Goal: Task Accomplishment & Management: Manage account settings

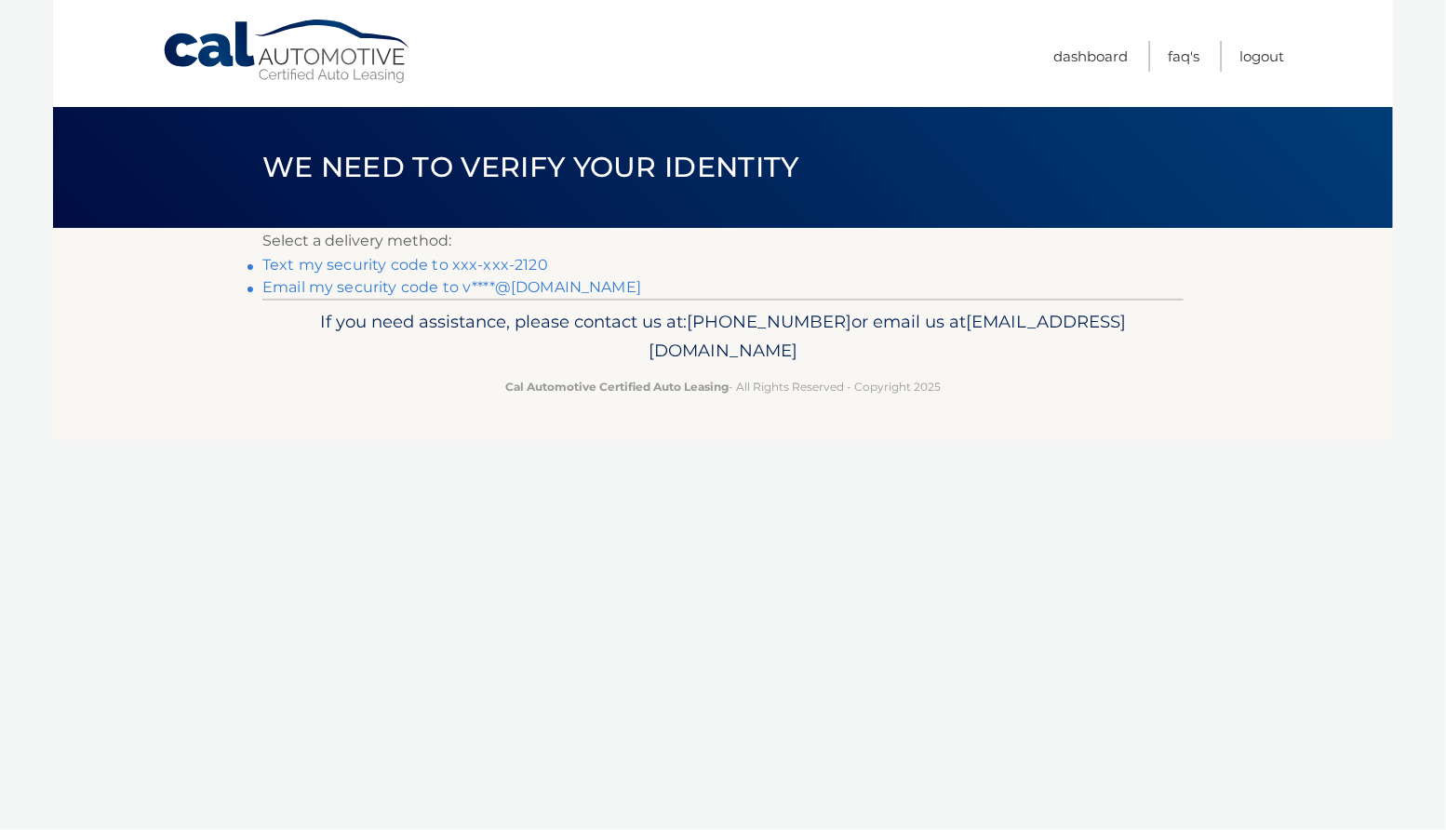
click at [336, 274] on link "Text my security code to xxx-xxx-2120" at bounding box center [405, 265] width 286 height 18
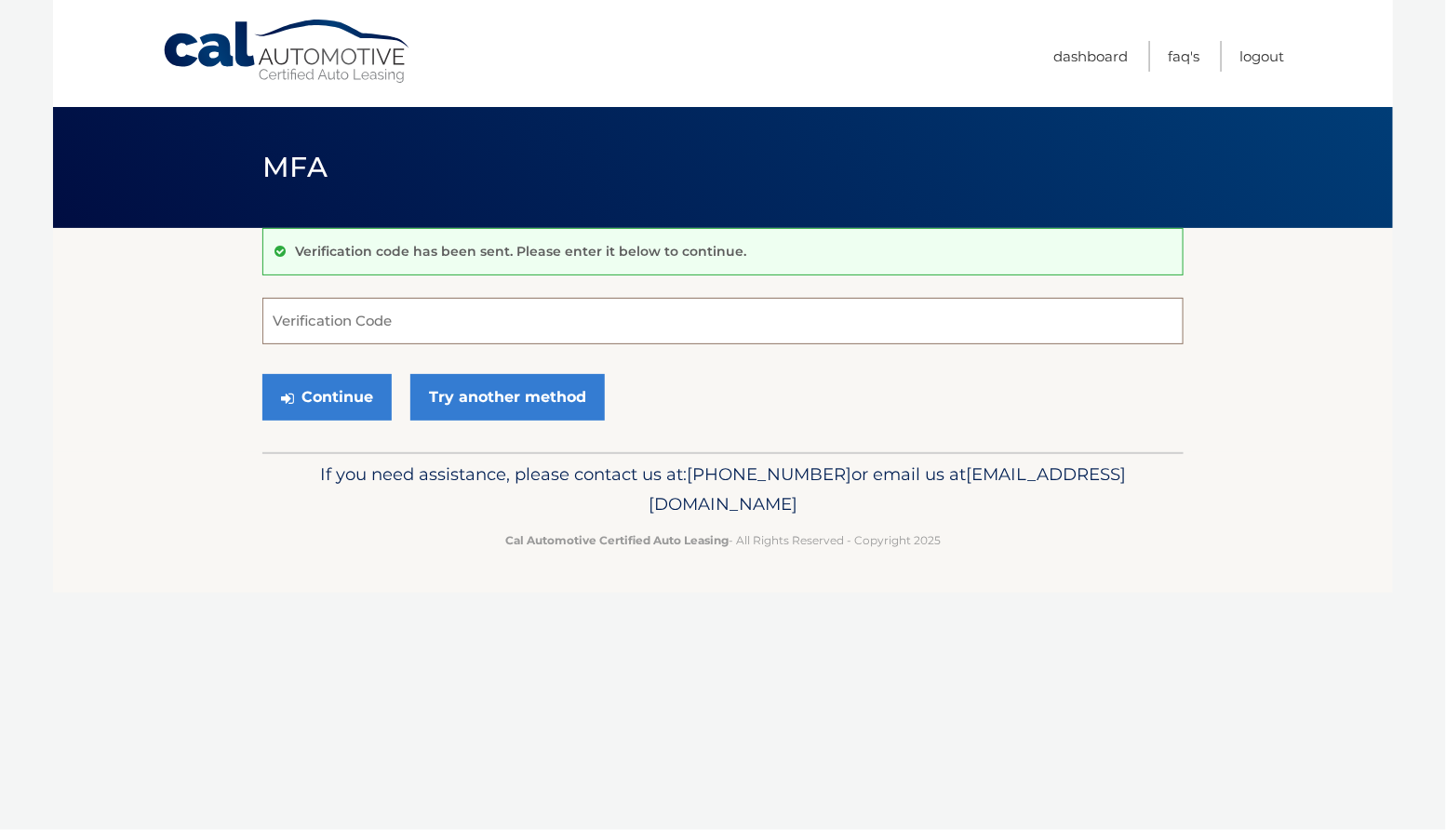
click at [291, 325] on input "Verification Code" at bounding box center [722, 321] width 921 height 47
type input "241629"
click at [347, 409] on button "Continue" at bounding box center [326, 397] width 129 height 47
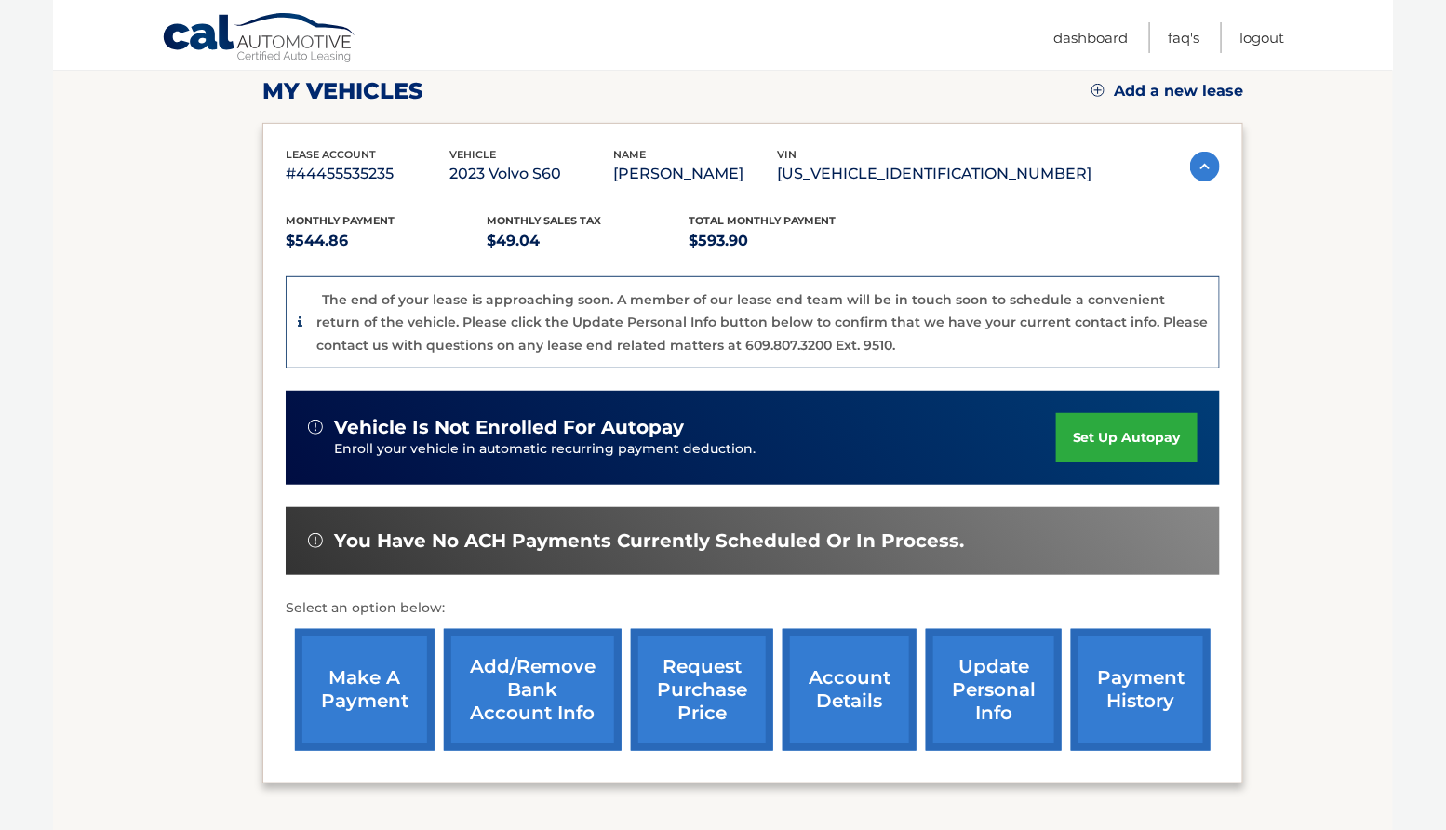
scroll to position [263, 0]
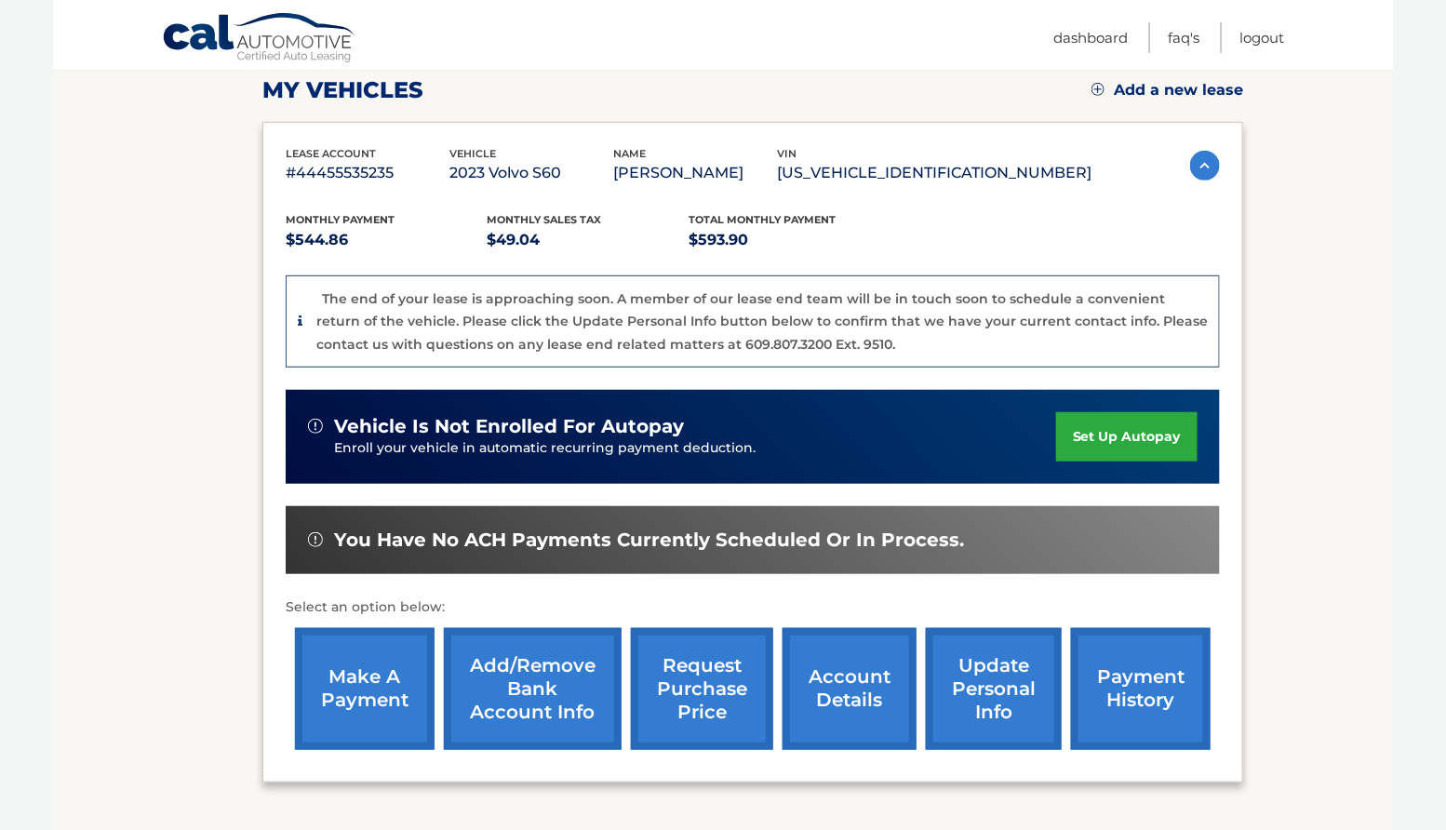
click at [853, 669] on link "account details" at bounding box center [850, 689] width 134 height 122
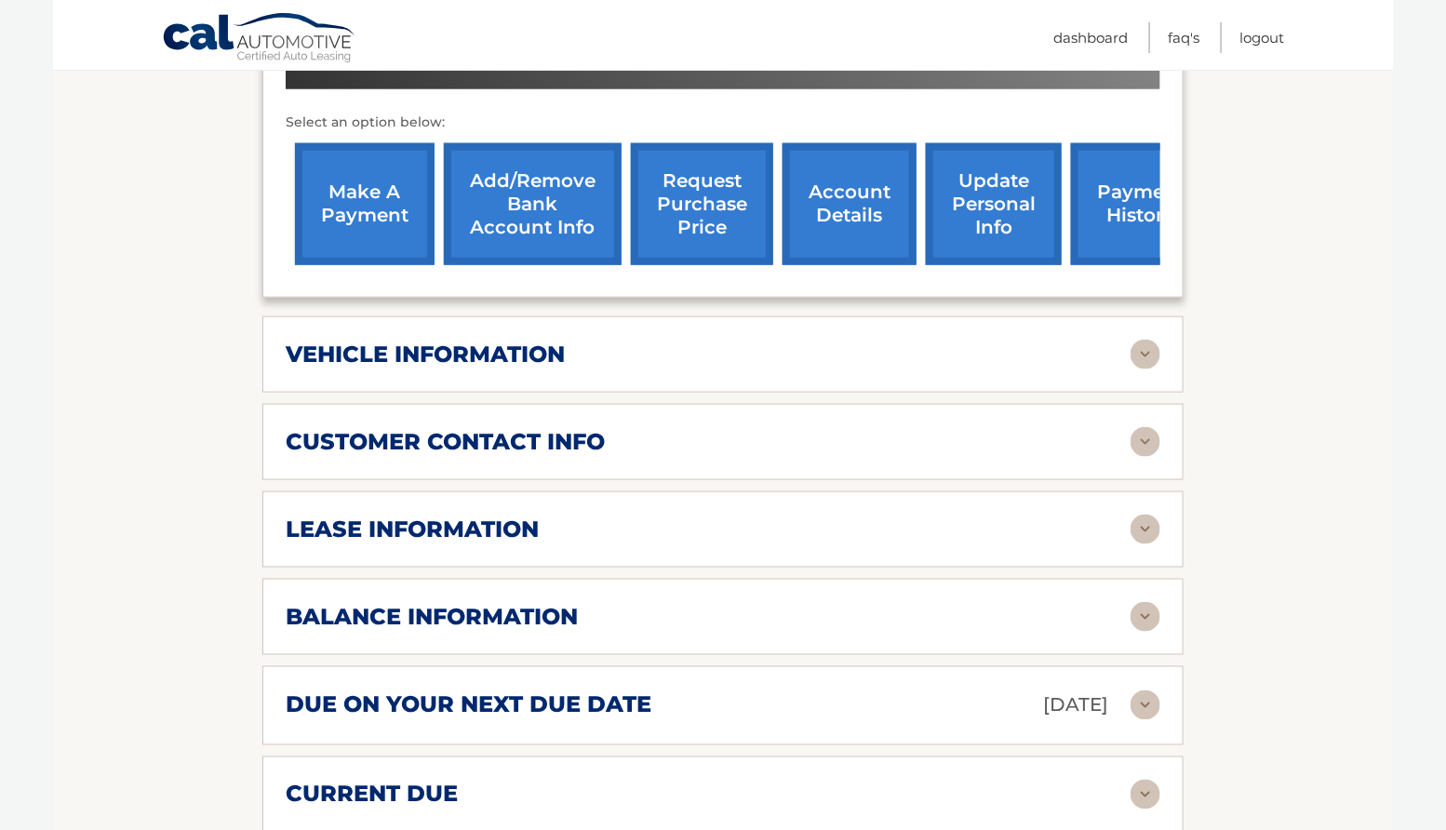
scroll to position [660, 0]
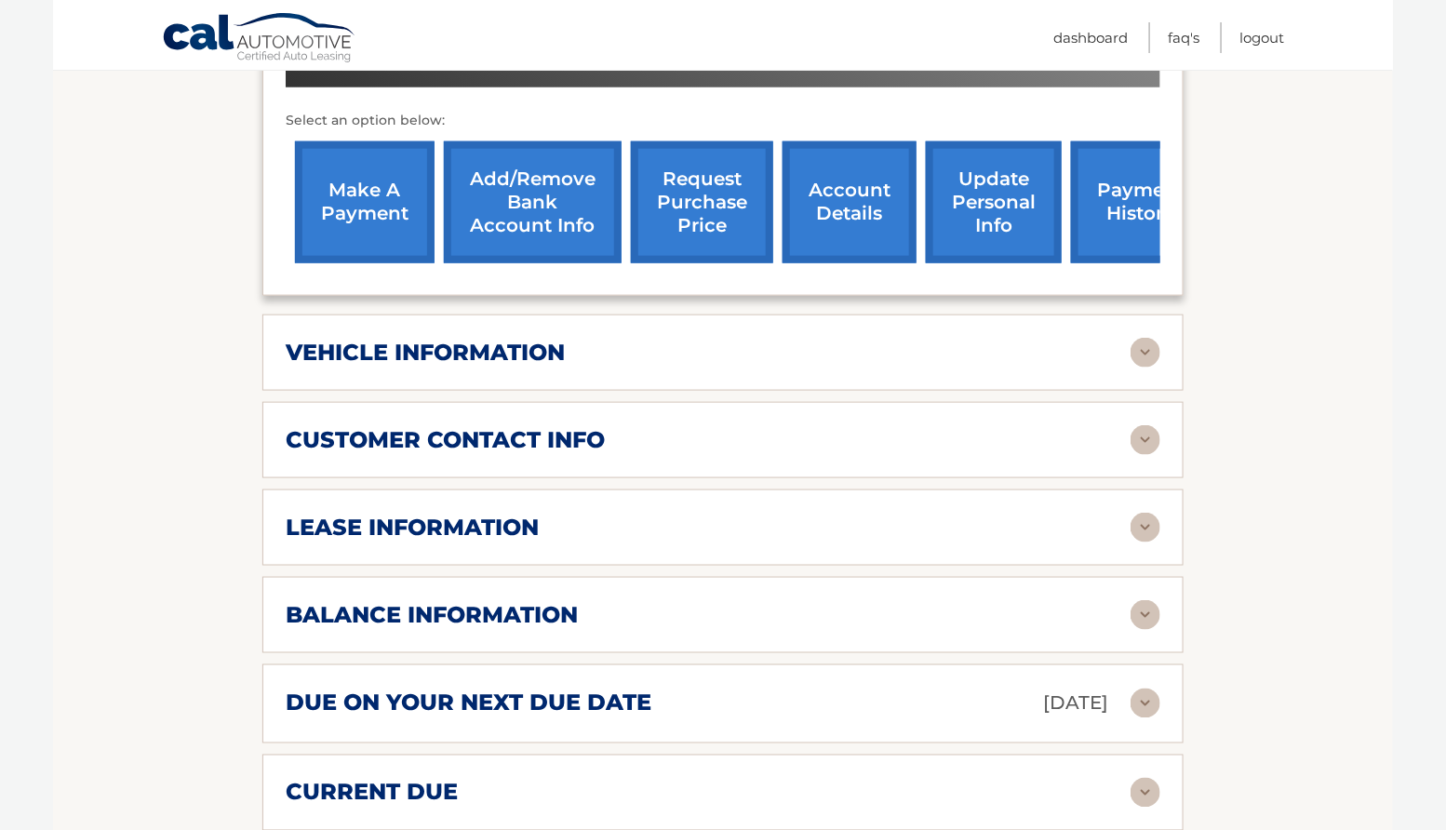
click at [1148, 524] on img at bounding box center [1146, 528] width 30 height 30
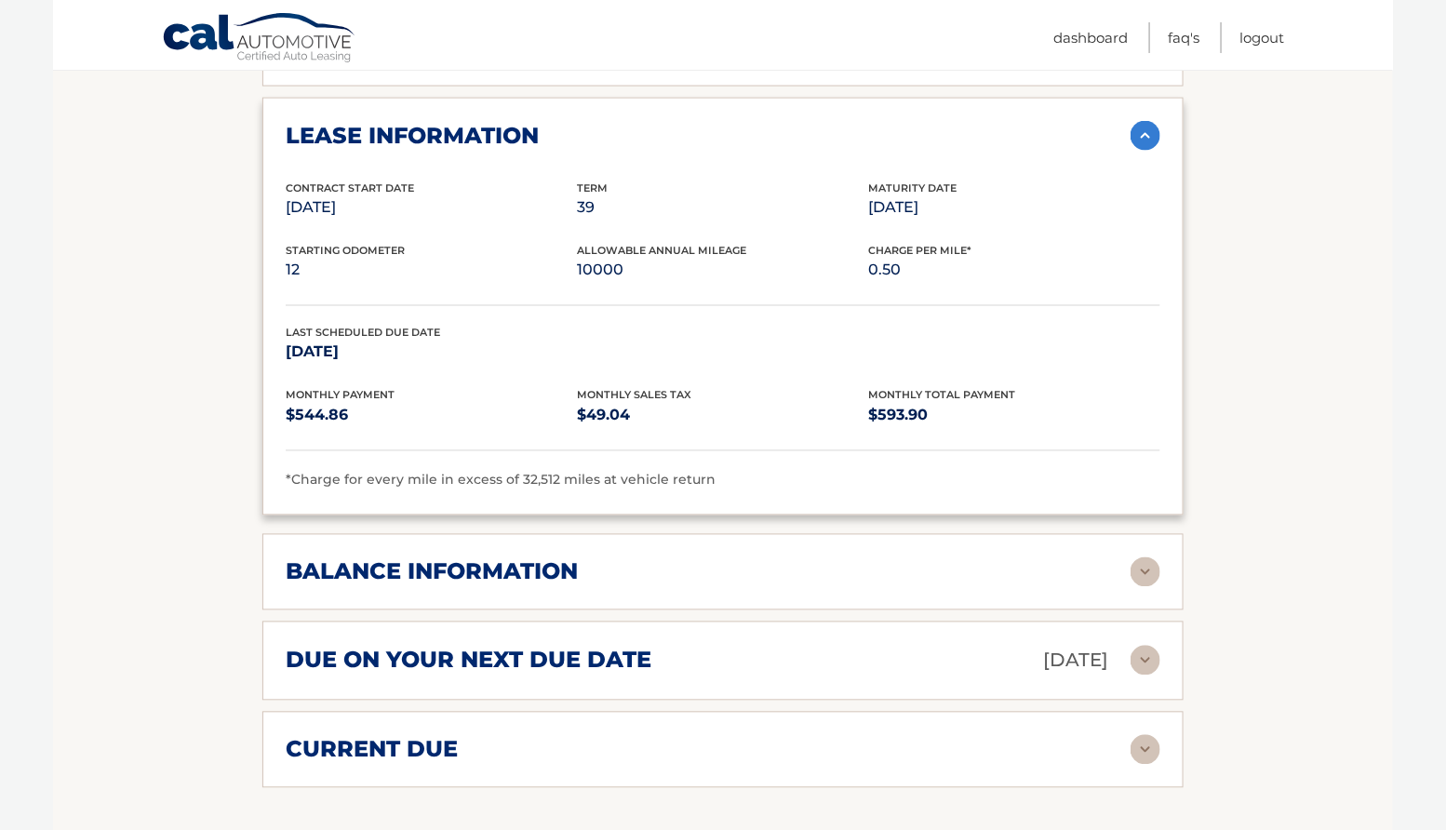
scroll to position [1053, 0]
click at [1144, 563] on img at bounding box center [1146, 572] width 30 height 30
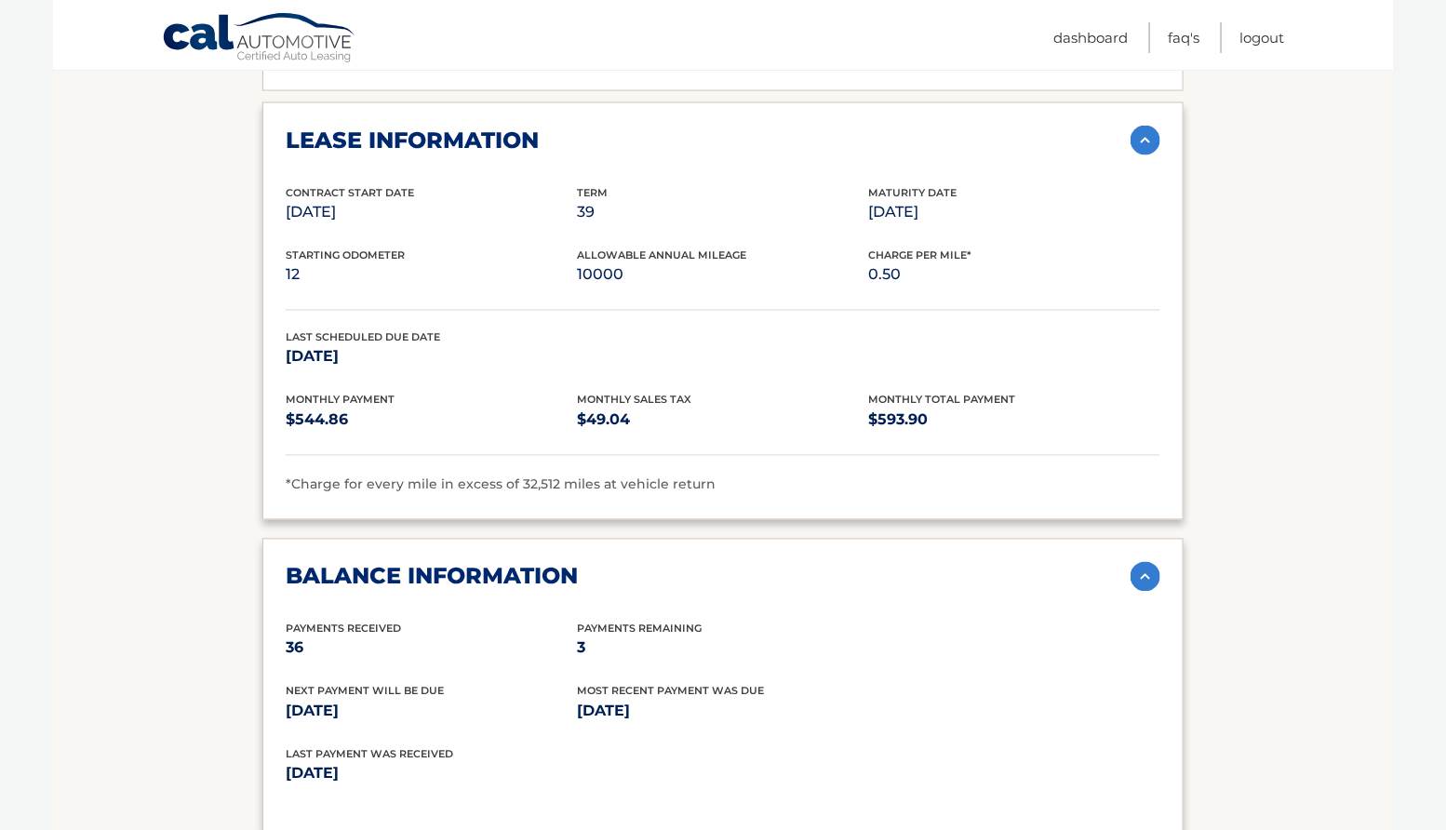
scroll to position [1041, 0]
